Goal: Register for event/course

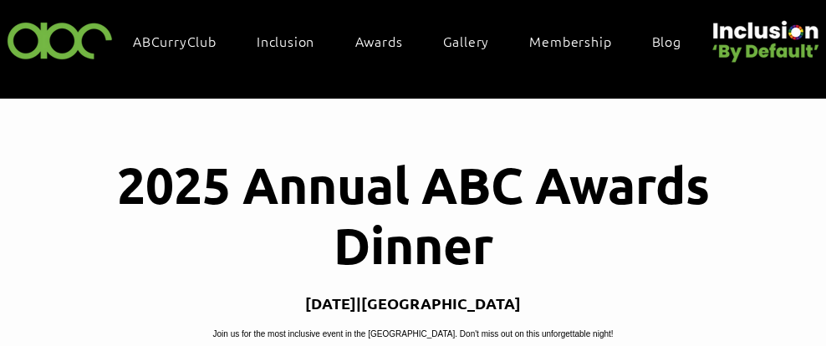
scroll to position [43, 0]
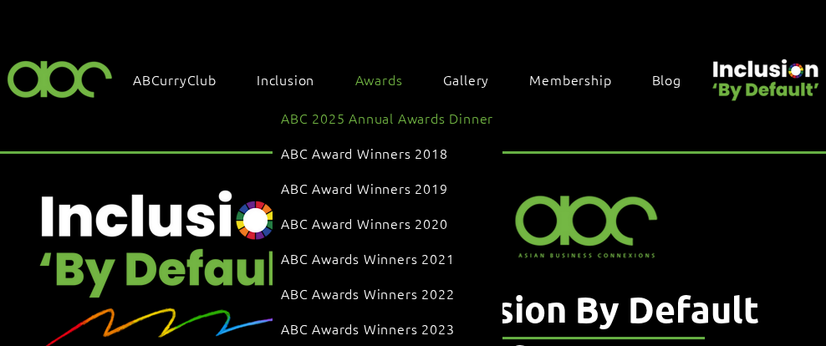
click at [402, 125] on link "ABC 2025 Annual Awards Dinner" at bounding box center [387, 118] width 212 height 32
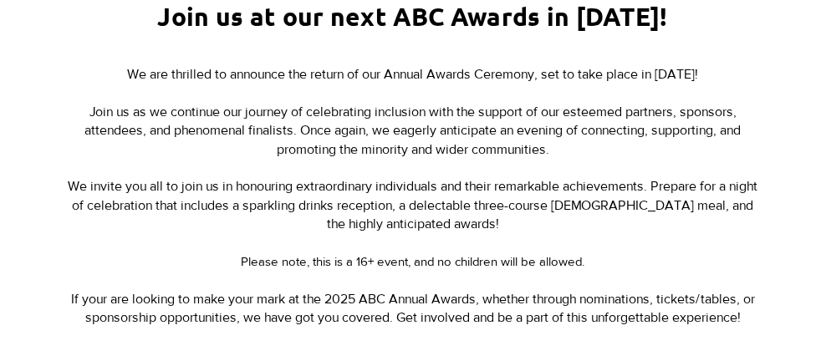
scroll to position [682, 0]
